Goal: Contribute content: Contribute content

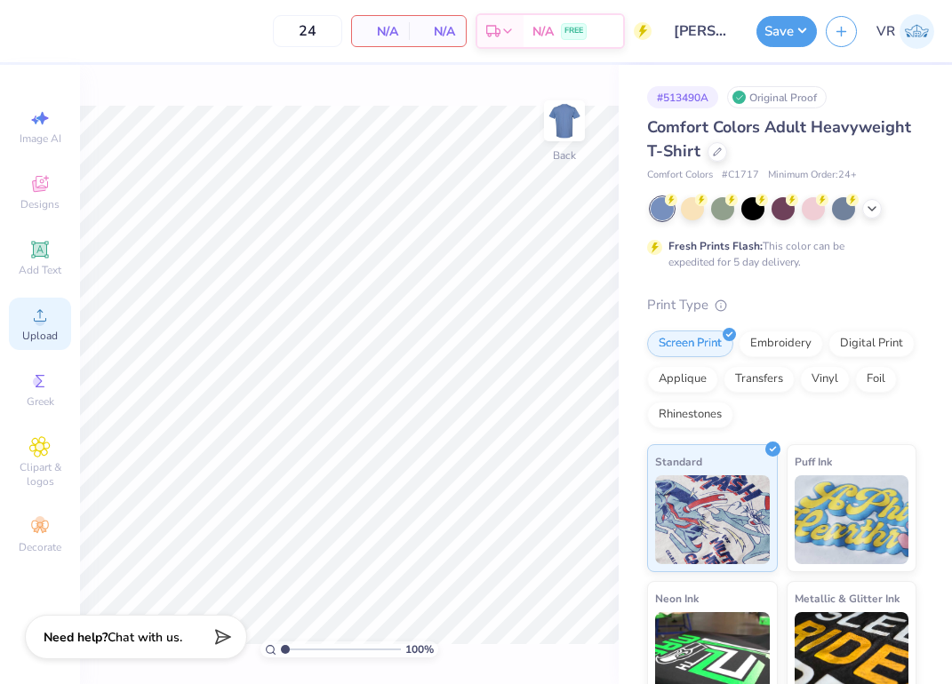
click at [25, 323] on div "Upload" at bounding box center [40, 324] width 62 height 52
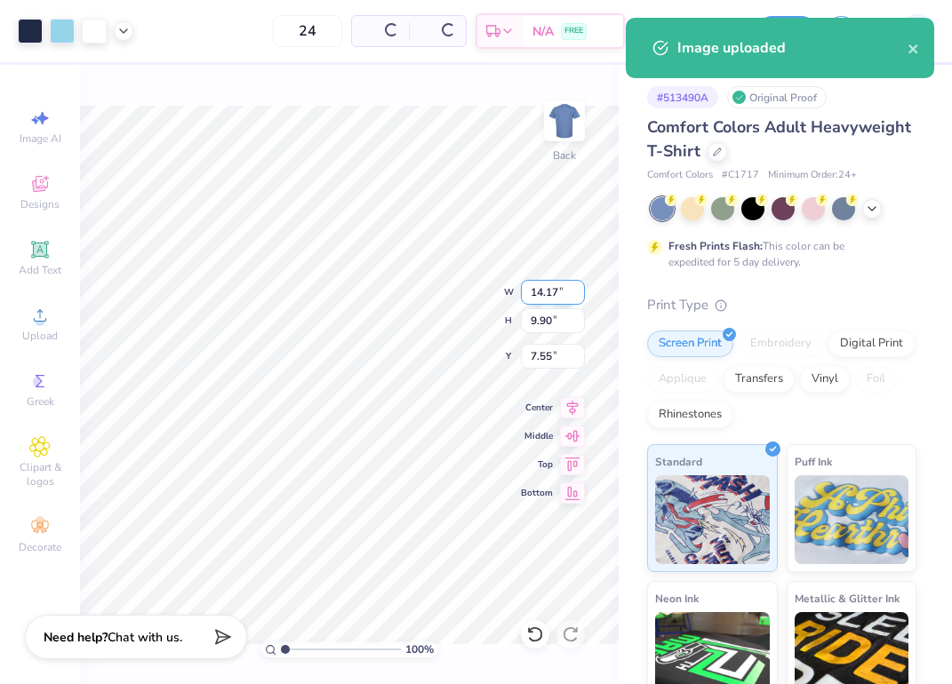
click at [548, 295] on input "14.17" at bounding box center [553, 292] width 64 height 25
type input "2"
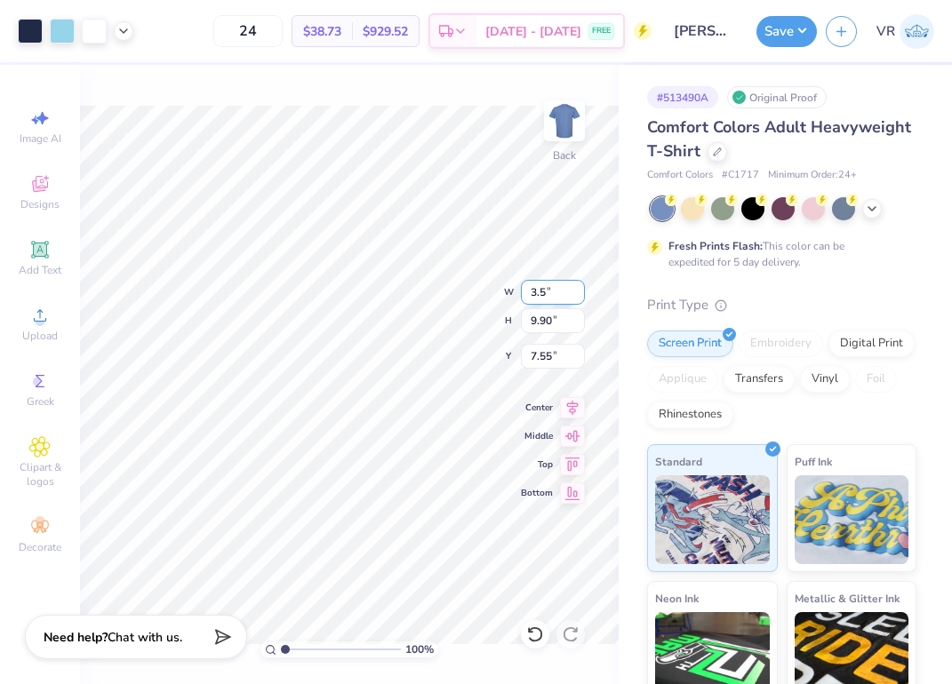
type input "3"
type input "12.00"
type input "8.38"
click at [562, 354] on input "8.31" at bounding box center [553, 356] width 64 height 25
type input "3.00"
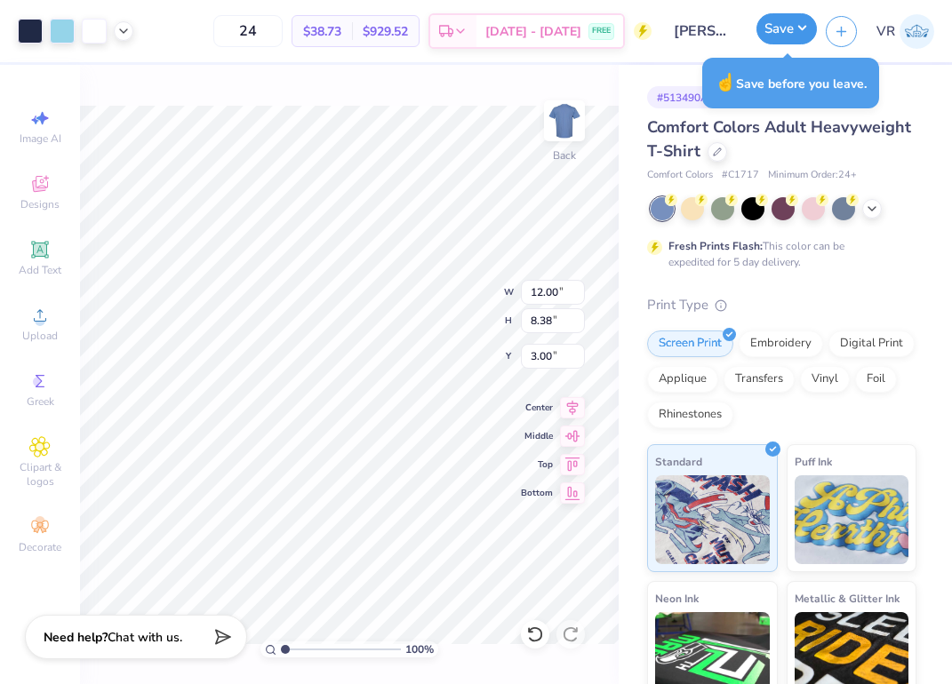
click at [785, 23] on button "Save" at bounding box center [786, 28] width 60 height 31
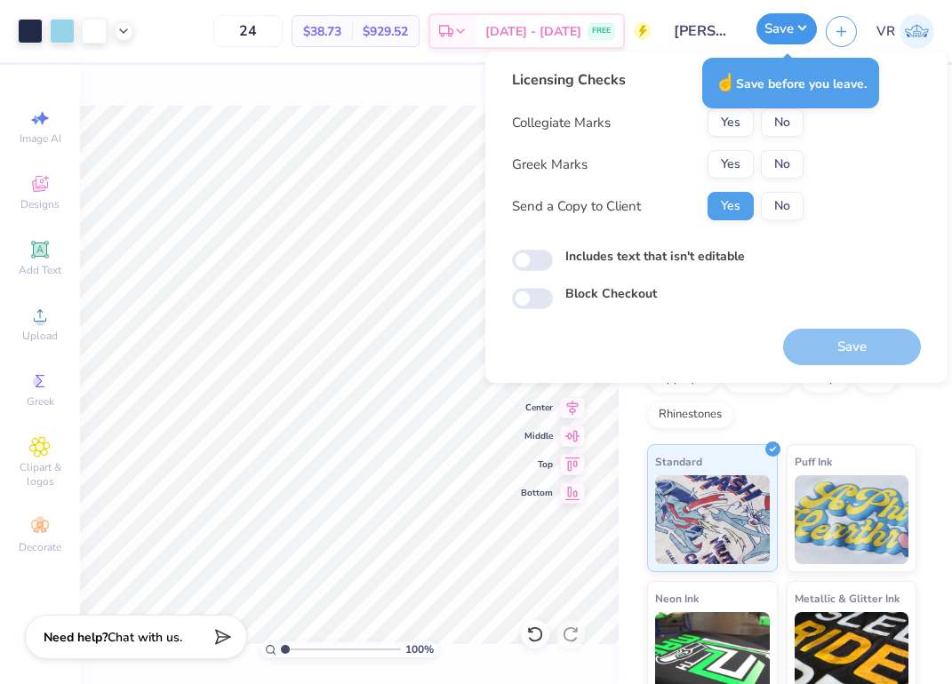
click at [785, 23] on button "Save" at bounding box center [786, 28] width 60 height 31
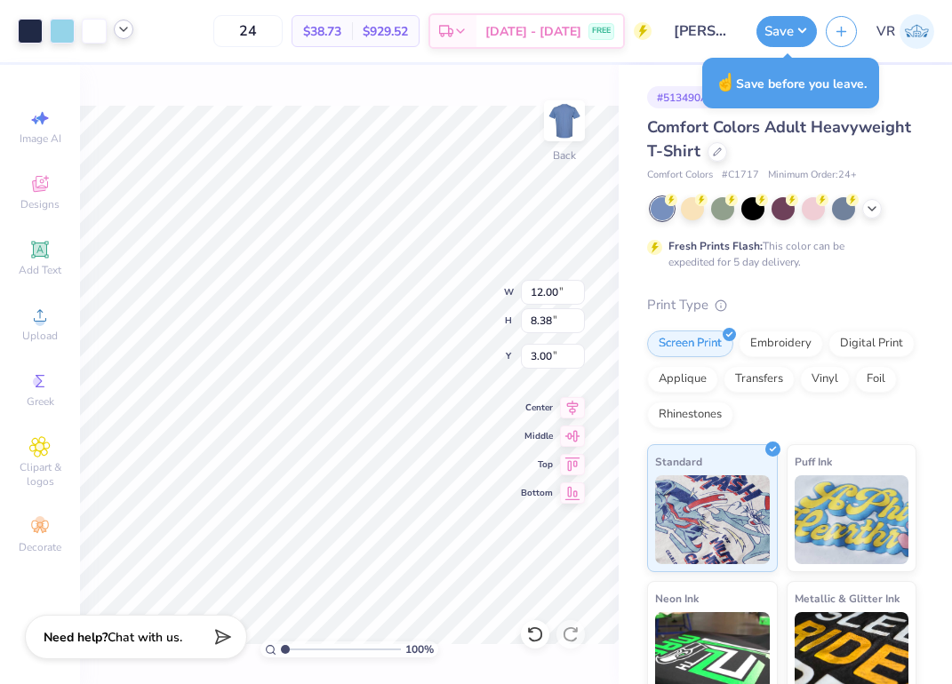
click at [117, 27] on icon at bounding box center [123, 29] width 14 height 14
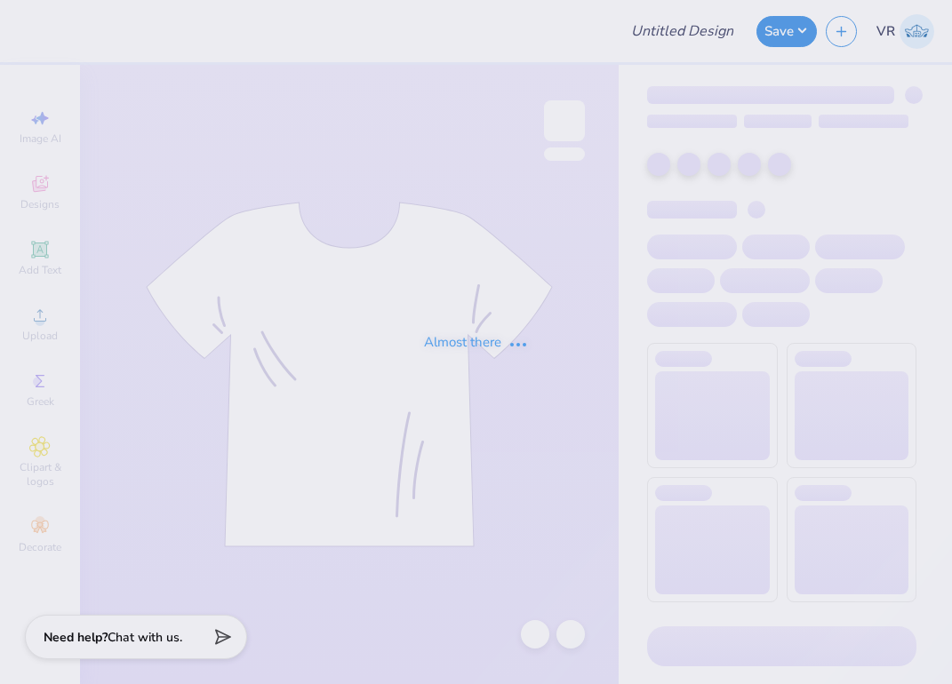
type input "[PERSON_NAME] : [GEOGRAPHIC_DATA][US_STATE]"
